Goal: Transaction & Acquisition: Purchase product/service

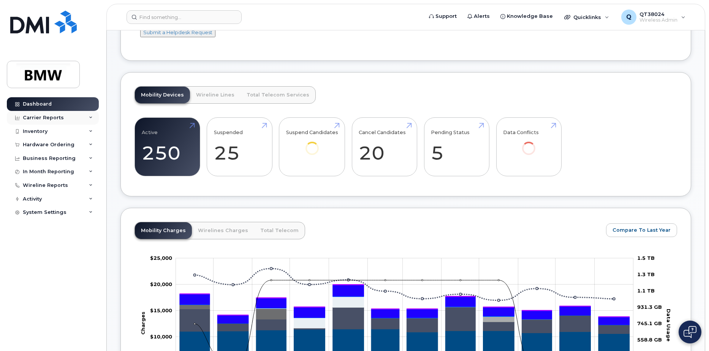
scroll to position [76, 0]
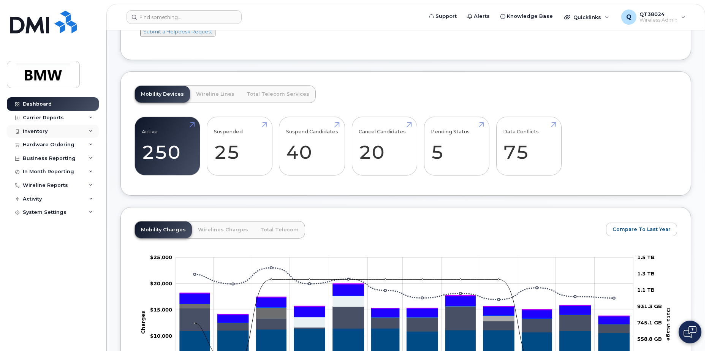
click at [87, 126] on div "Inventory" at bounding box center [53, 132] width 92 height 14
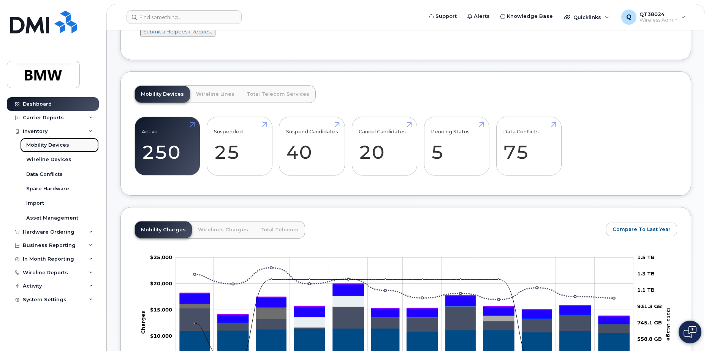
click at [50, 144] on div "Mobility Devices" at bounding box center [47, 145] width 43 height 7
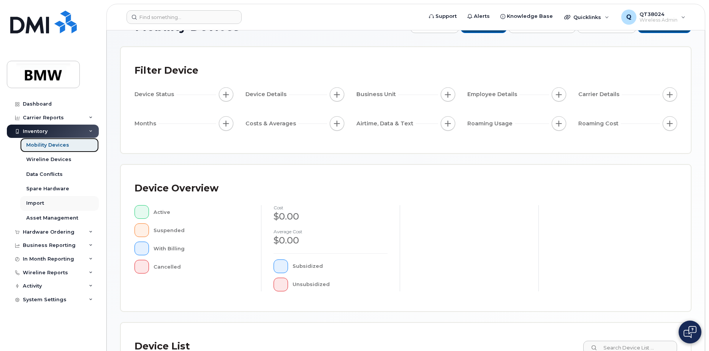
scroll to position [38, 0]
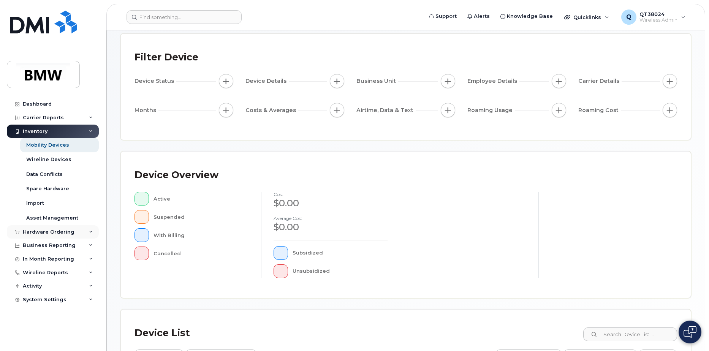
click at [85, 229] on div "Hardware Ordering" at bounding box center [53, 232] width 92 height 14
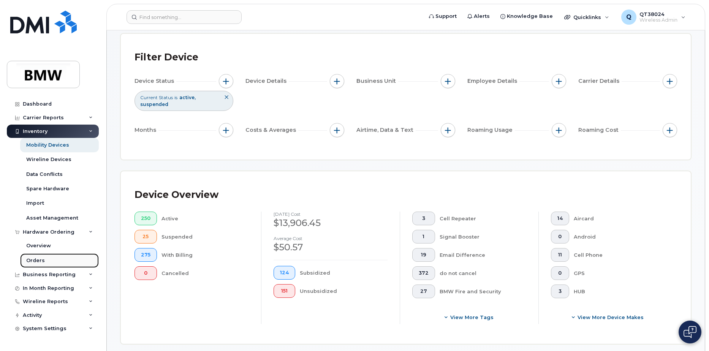
click at [30, 259] on div "Orders" at bounding box center [35, 260] width 19 height 7
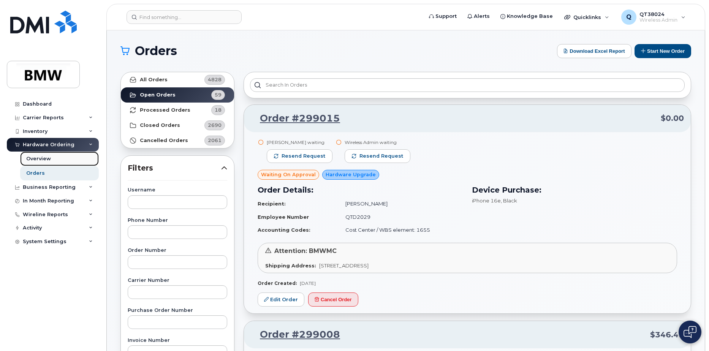
click at [35, 156] on div "Overview" at bounding box center [38, 159] width 25 height 7
click at [658, 51] on button "Start New Order" at bounding box center [663, 51] width 57 height 14
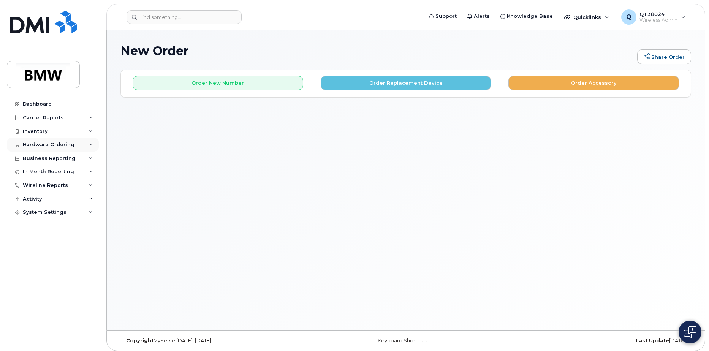
click at [93, 142] on div "Hardware Ordering" at bounding box center [53, 145] width 92 height 14
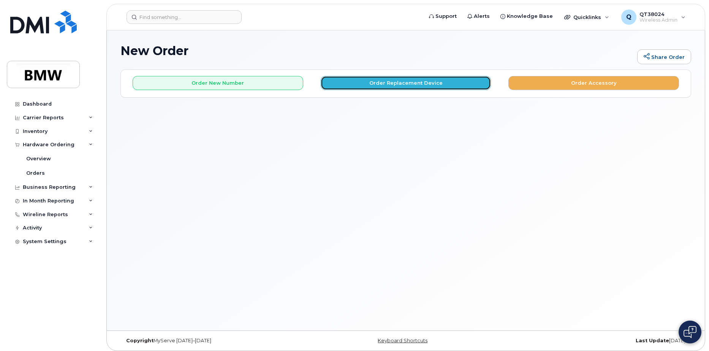
click at [357, 79] on button "Order Replacement Device" at bounding box center [406, 83] width 171 height 14
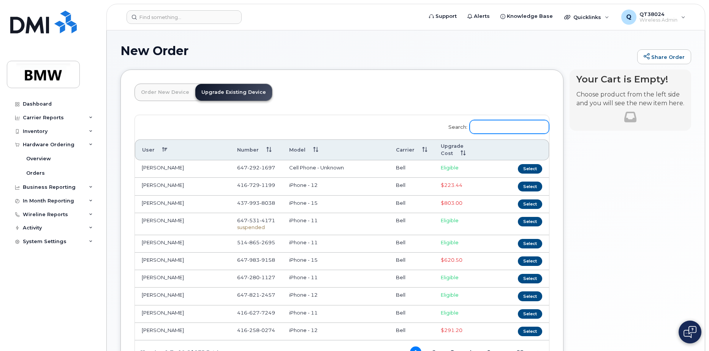
click at [510, 124] on input "Search:" at bounding box center [509, 127] width 79 height 14
